Goal: Find specific page/section: Find specific page/section

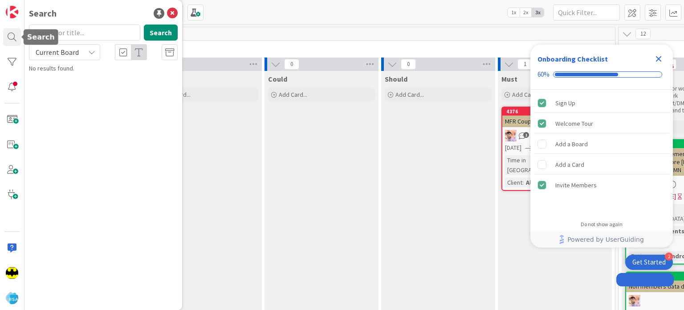
click at [89, 31] on input "text" at bounding box center [84, 33] width 111 height 16
type input "9241"
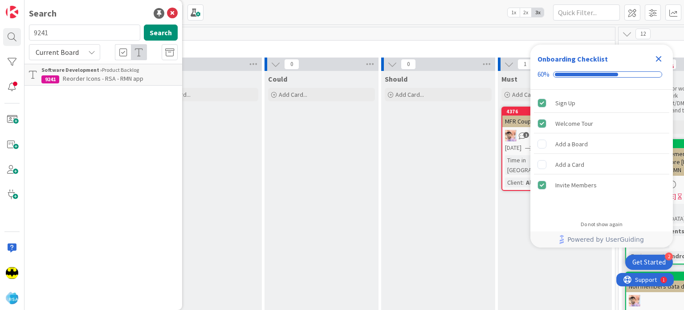
click at [68, 73] on div "Software Development › Product Backlog" at bounding box center [109, 70] width 136 height 8
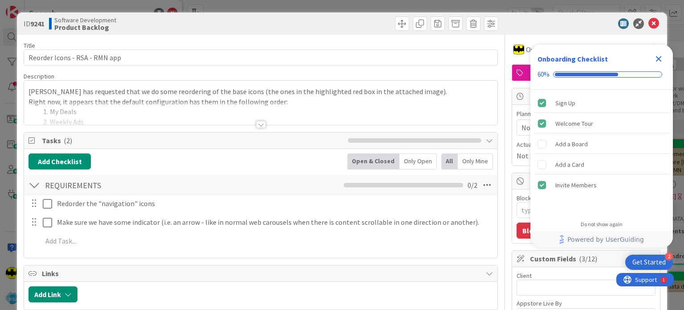
click at [257, 126] on div at bounding box center [261, 124] width 10 height 7
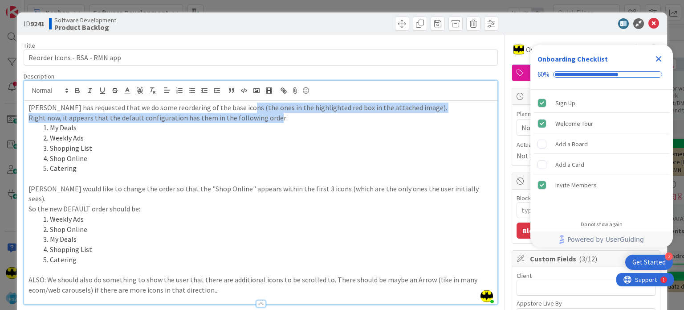
drag, startPoint x: 241, startPoint y: 108, endPoint x: 272, endPoint y: 115, distance: 31.6
click at [272, 115] on div "[PERSON_NAME] has requested that we do some reordering of the base icons (the o…" at bounding box center [260, 202] width 473 height 203
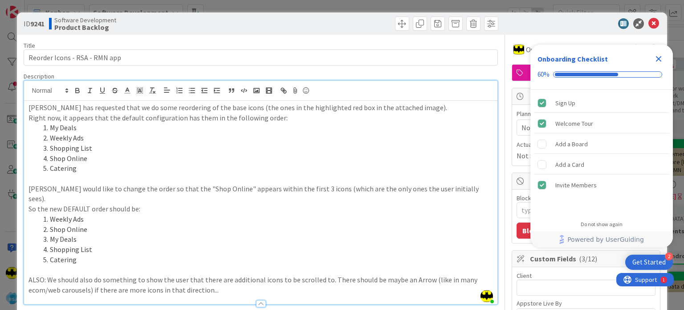
click at [272, 136] on li "Weekly Ads" at bounding box center [265, 138] width 453 height 10
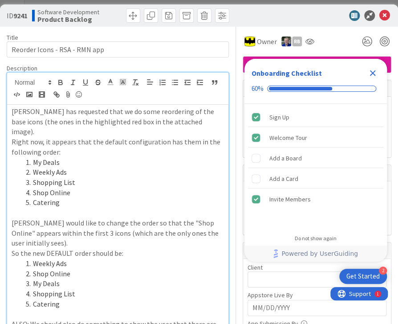
type textarea "x"
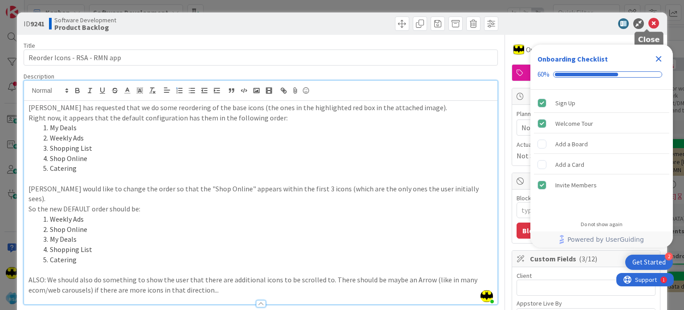
click at [649, 24] on icon at bounding box center [654, 23] width 11 height 11
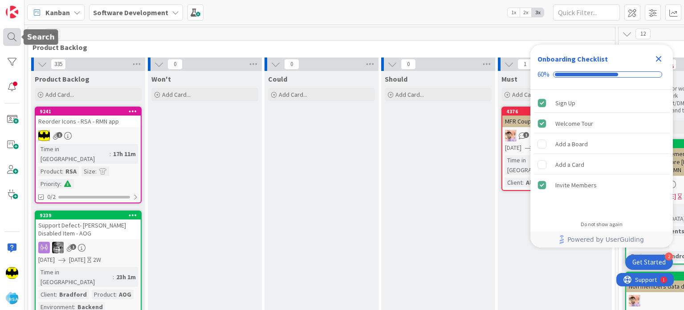
click at [9, 42] on div at bounding box center [12, 37] width 18 height 18
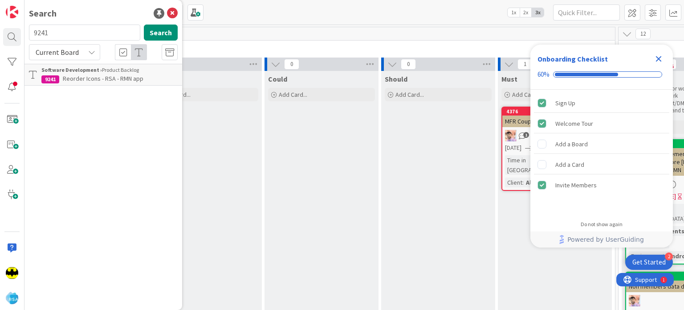
click at [110, 26] on input "9241" at bounding box center [84, 33] width 111 height 16
click at [111, 19] on div "Search" at bounding box center [103, 13] width 149 height 13
click at [110, 37] on input "text" at bounding box center [84, 33] width 111 height 16
click at [106, 21] on div "Search Search Current Board Software Development › Product Backlog 9241 Reorder…" at bounding box center [104, 155] width 158 height 310
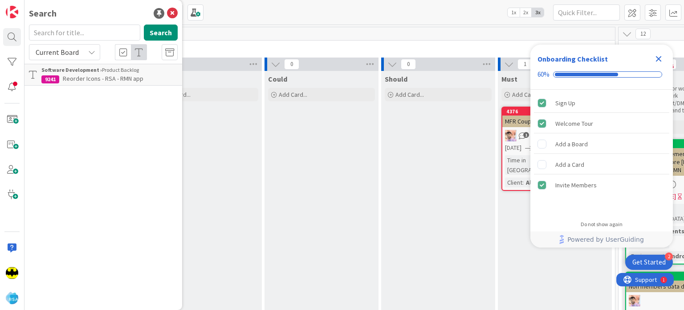
click at [138, 123] on div "Search Search Current Board Software Development › Product Backlog 9241 Reorder…" at bounding box center [104, 155] width 158 height 310
click at [117, 8] on div "Search" at bounding box center [103, 13] width 149 height 13
click at [95, 13] on div "Search" at bounding box center [103, 13] width 149 height 13
click at [94, 33] on input "text" at bounding box center [84, 33] width 111 height 16
type input "8914"
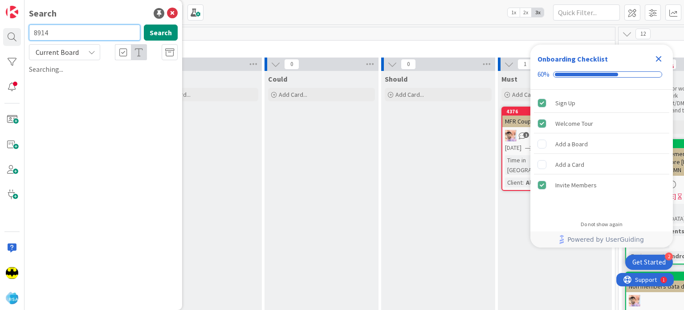
click at [94, 33] on input "8914" at bounding box center [84, 33] width 111 height 16
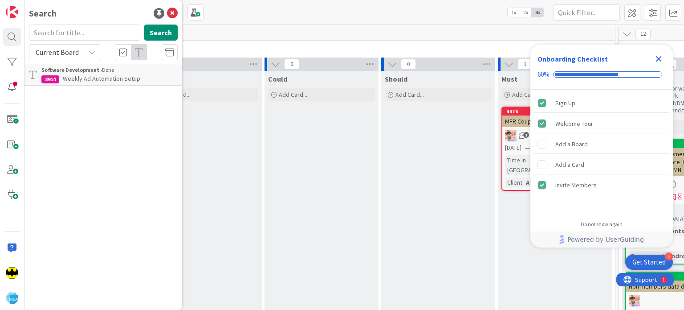
click at [102, 17] on div "Search" at bounding box center [103, 13] width 149 height 13
click at [82, 38] on input "text" at bounding box center [84, 33] width 111 height 16
type input "8651"
click at [83, 26] on input "8651" at bounding box center [84, 33] width 111 height 16
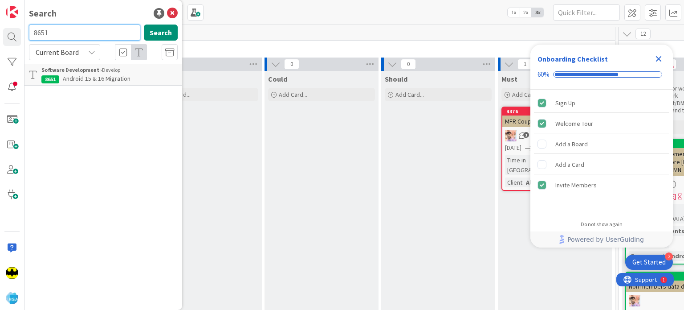
click at [83, 26] on input "8651" at bounding box center [84, 33] width 111 height 16
click at [91, 13] on div "Search" at bounding box center [103, 13] width 149 height 13
click at [79, 31] on input "text" at bounding box center [84, 33] width 111 height 16
type input "8654"
click at [79, 31] on input "8654" at bounding box center [84, 33] width 111 height 16
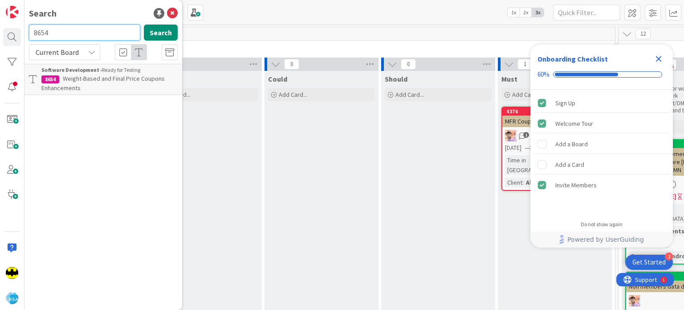
click at [79, 31] on input "8654" at bounding box center [84, 33] width 111 height 16
type input "9127"
click at [79, 31] on input "9127" at bounding box center [84, 33] width 111 height 16
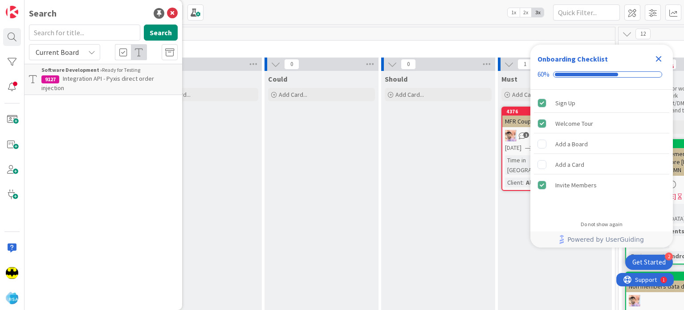
click at [82, 19] on div "Search" at bounding box center [103, 13] width 149 height 13
click at [74, 25] on input "text" at bounding box center [84, 33] width 111 height 16
type input "9188"
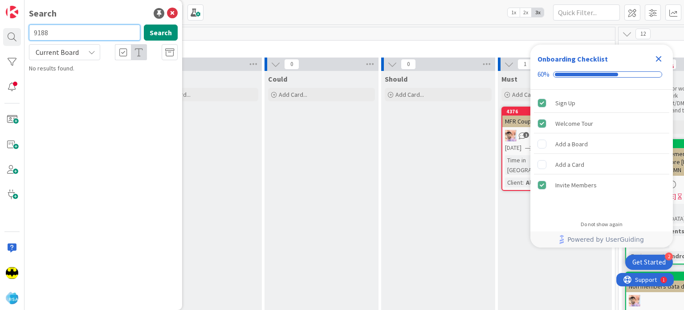
click at [75, 32] on input "9188" at bounding box center [84, 33] width 111 height 16
type input "9118"
click at [75, 32] on input "9118" at bounding box center [84, 33] width 111 height 16
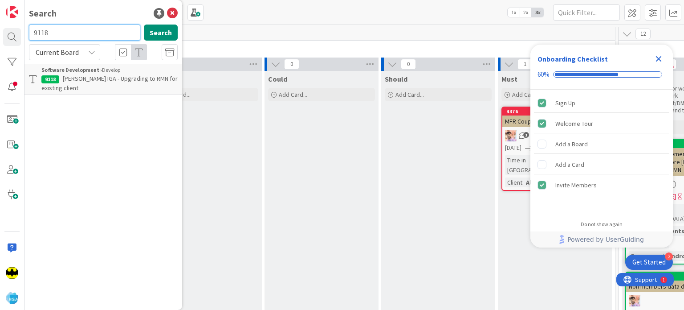
click at [75, 32] on input "9118" at bounding box center [84, 33] width 111 height 16
click at [78, 26] on div "Search Search Current Board Software Development › Develop 9118 [PERSON_NAME] I…" at bounding box center [104, 155] width 158 height 310
click at [78, 26] on input "text" at bounding box center [84, 33] width 111 height 16
type input "8294"
click at [78, 26] on input "8294" at bounding box center [84, 33] width 111 height 16
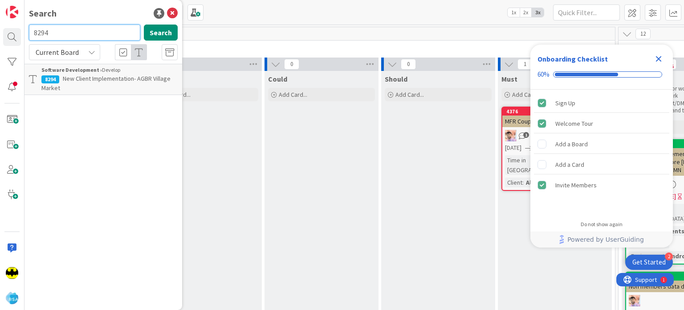
click at [78, 26] on input "8294" at bounding box center [84, 33] width 111 height 16
click at [92, 16] on div "Search" at bounding box center [103, 13] width 149 height 13
click at [98, 33] on input "text" at bounding box center [84, 33] width 111 height 16
click at [169, 18] on icon at bounding box center [172, 13] width 11 height 11
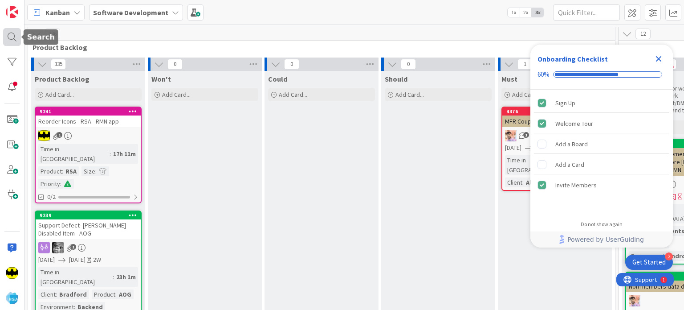
click at [18, 41] on div at bounding box center [12, 37] width 18 height 18
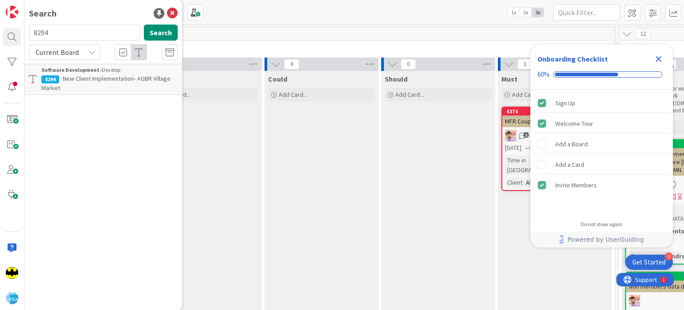
click at [74, 39] on input "8294" at bounding box center [84, 33] width 111 height 16
click at [85, 6] on div "Search Search Current Board Software Development › Develop 8294 New Client Impl…" at bounding box center [104, 155] width 158 height 310
click at [86, 24] on div "Search Search Current Board Software Development › Develop 8294 New Client Impl…" at bounding box center [104, 155] width 158 height 310
click at [86, 25] on input "text" at bounding box center [84, 33] width 111 height 16
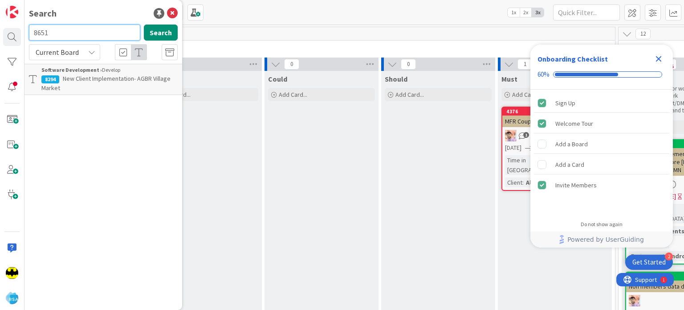
type input "8651"
click at [86, 25] on input "8651" at bounding box center [84, 33] width 111 height 16
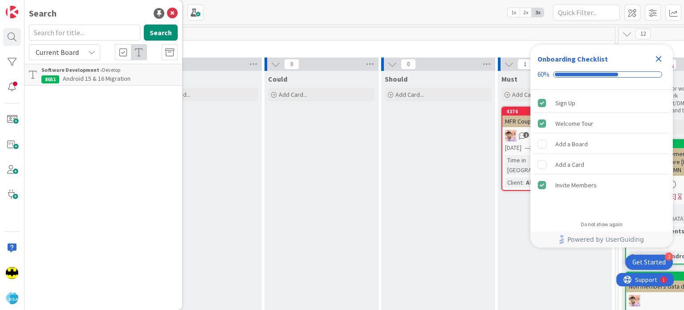
click at [127, 6] on div "Search Search Current Board Software Development › Develop 8651 Android 15 & 16…" at bounding box center [104, 155] width 158 height 310
